Goal: Task Accomplishment & Management: Manage account settings

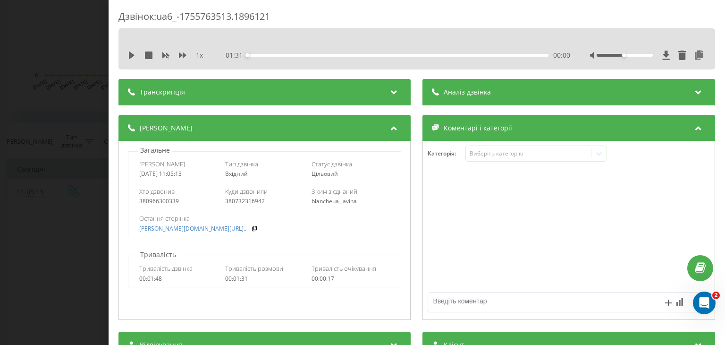
scroll to position [408, 0]
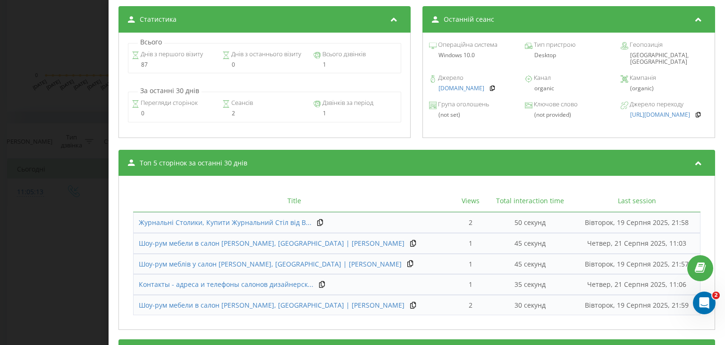
click at [40, 43] on div "Дзвінок : ua6_-1755763513.1896121 1 x - 01:31 00:00 00:00 Транскрипція Для AI-а…" at bounding box center [362, 172] width 725 height 345
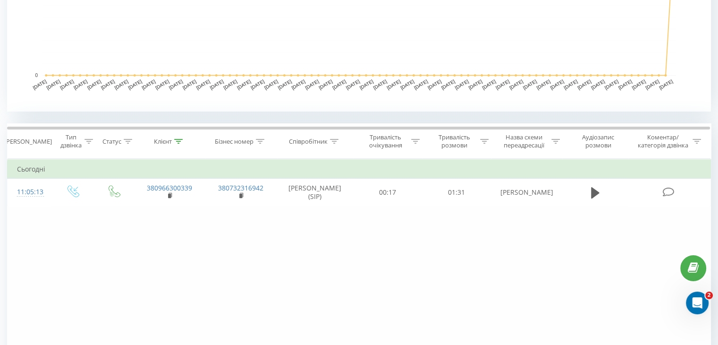
drag, startPoint x: 40, startPoint y: 43, endPoint x: 12, endPoint y: -7, distance: 56.9
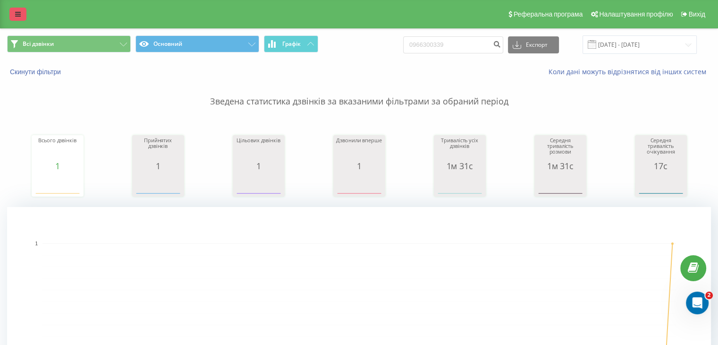
click at [12, 12] on link at bounding box center [17, 14] width 17 height 13
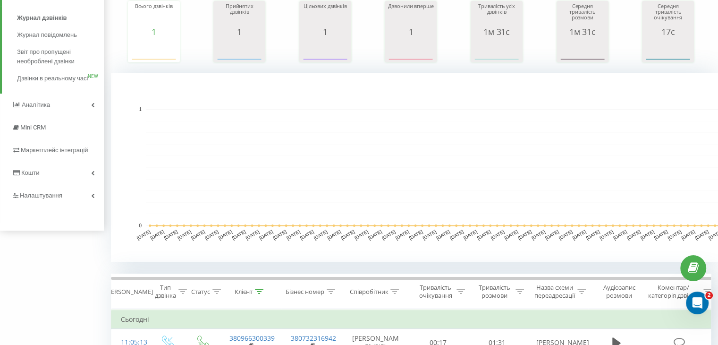
scroll to position [135, 0]
click at [50, 195] on span "Налаштування" at bounding box center [42, 194] width 45 height 7
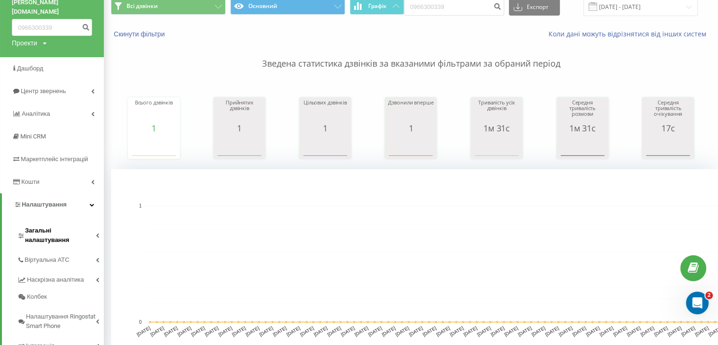
click at [65, 226] on span "Загальні налаштування" at bounding box center [60, 235] width 71 height 19
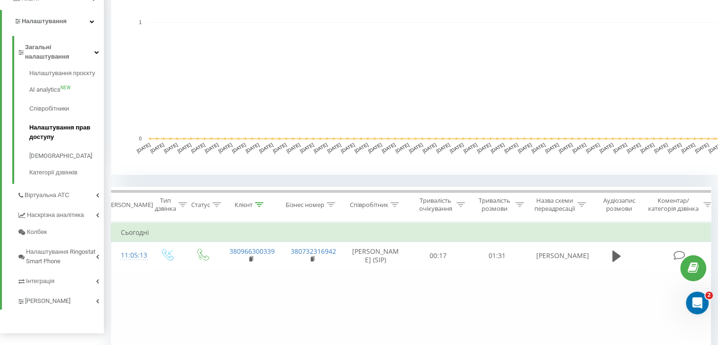
scroll to position [229, 0]
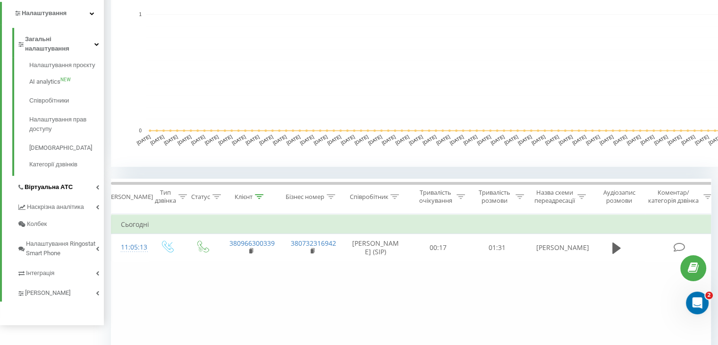
click at [57, 182] on span "Віртуальна АТС" at bounding box center [49, 186] width 48 height 9
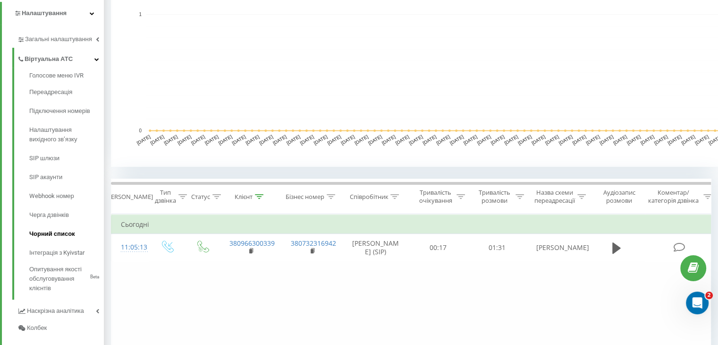
click at [57, 229] on span "Чорний список" at bounding box center [52, 233] width 46 height 9
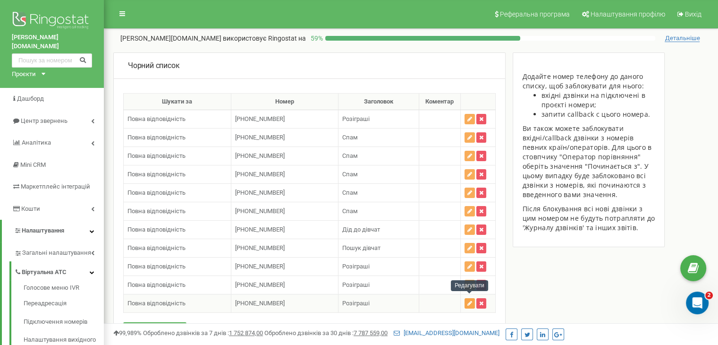
click at [470, 301] on icon "button" at bounding box center [470, 303] width 5 height 6
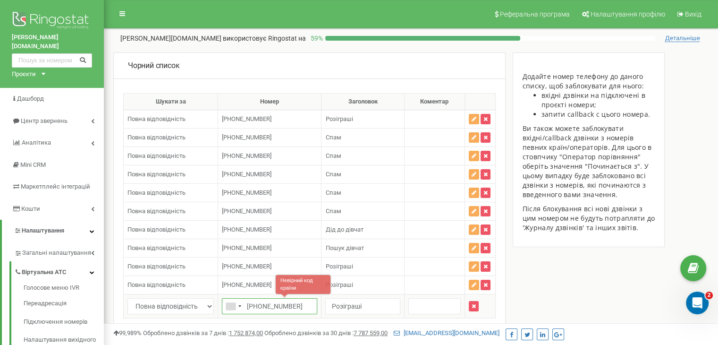
click at [253, 301] on input "[PHONE_NUMBER]" at bounding box center [269, 306] width 95 height 16
type input "[PHONE_NUMBER]"
click at [527, 299] on div "Чорний список Шукати за Номер Заголовок Коментар 122161 Повна відповідність Пов…" at bounding box center [411, 217] width 610 height 330
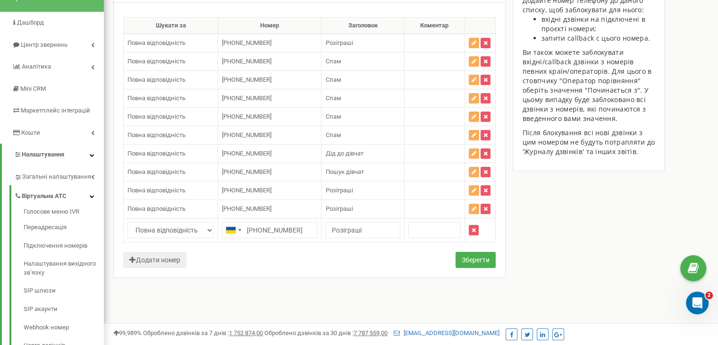
scroll to position [78, 0]
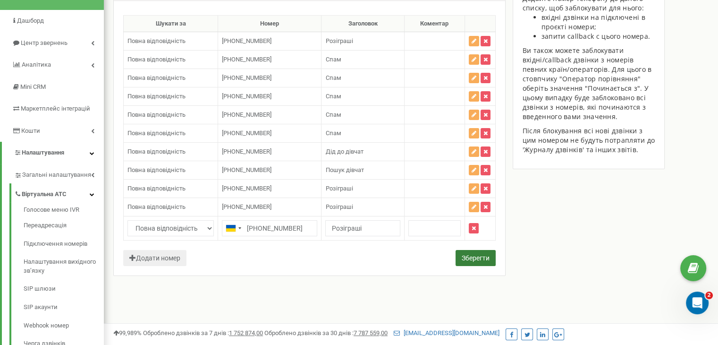
click at [467, 253] on button "Зберегти" at bounding box center [476, 258] width 40 height 16
